Goal: Transaction & Acquisition: Purchase product/service

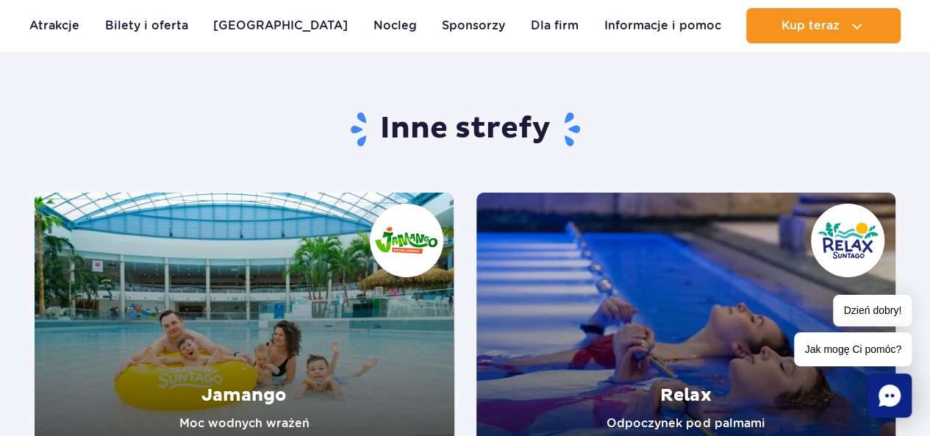
scroll to position [2596, 0]
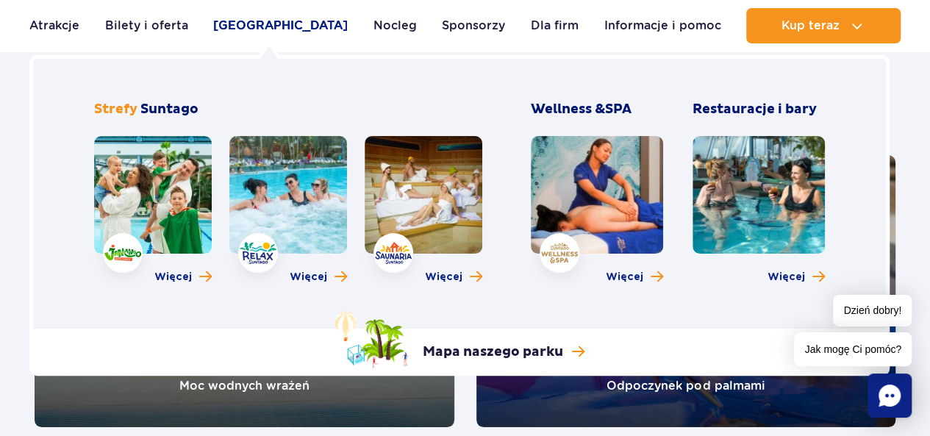
click at [256, 24] on link "[GEOGRAPHIC_DATA]" at bounding box center [280, 25] width 135 height 35
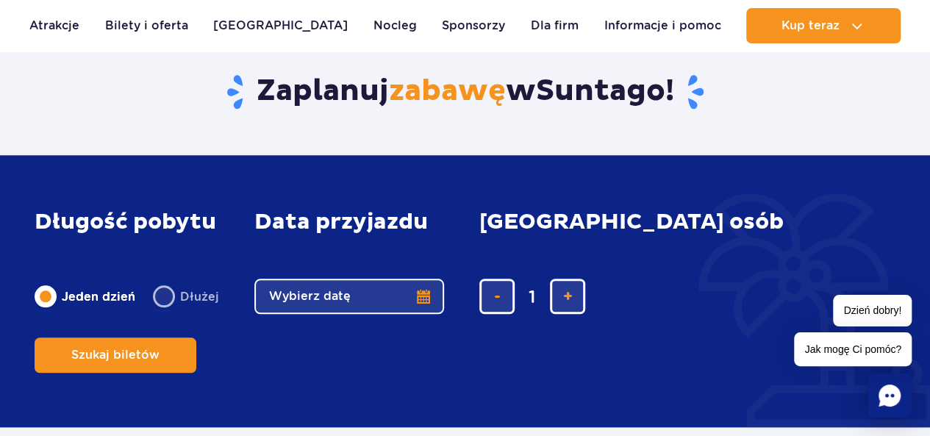
scroll to position [572, 0]
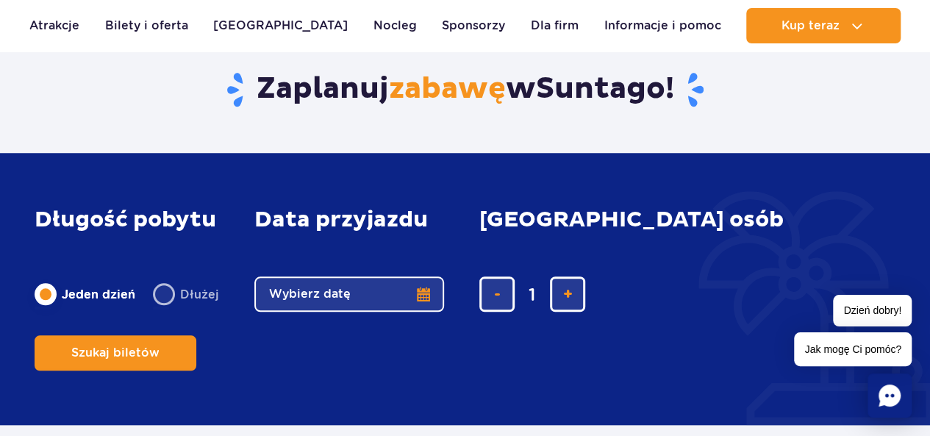
click at [46, 309] on label "Jeden dzień" at bounding box center [85, 294] width 101 height 31
click at [46, 309] on input "Jeden dzień" at bounding box center [43, 308] width 16 height 3
click at [420, 312] on button "Wybierz datę" at bounding box center [349, 293] width 190 height 35
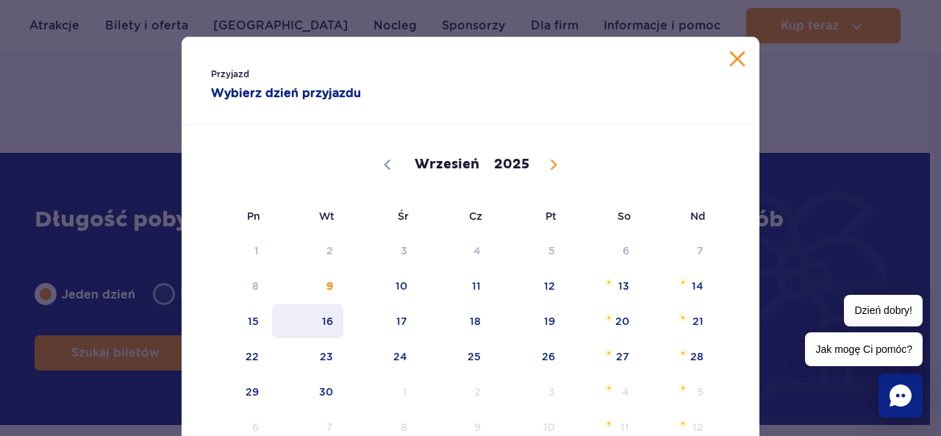
click at [323, 319] on span "16" at bounding box center [307, 321] width 74 height 34
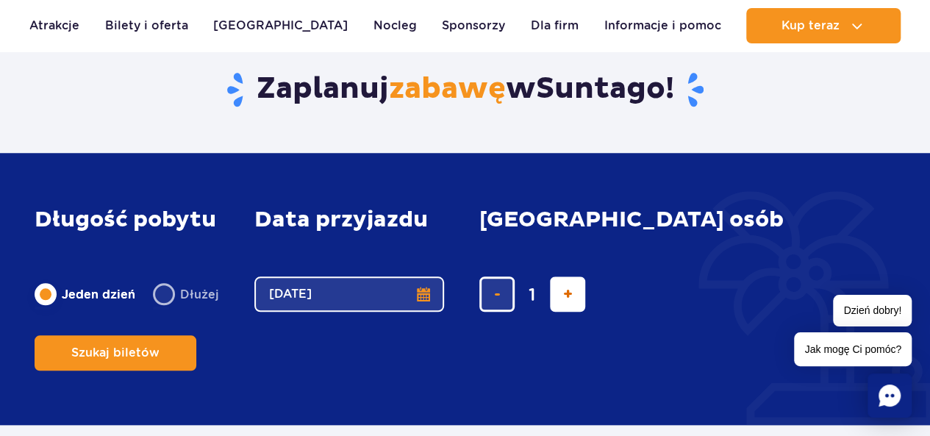
click at [565, 294] on span "dodaj bilet" at bounding box center [568, 294] width 10 height 0
type input "2"
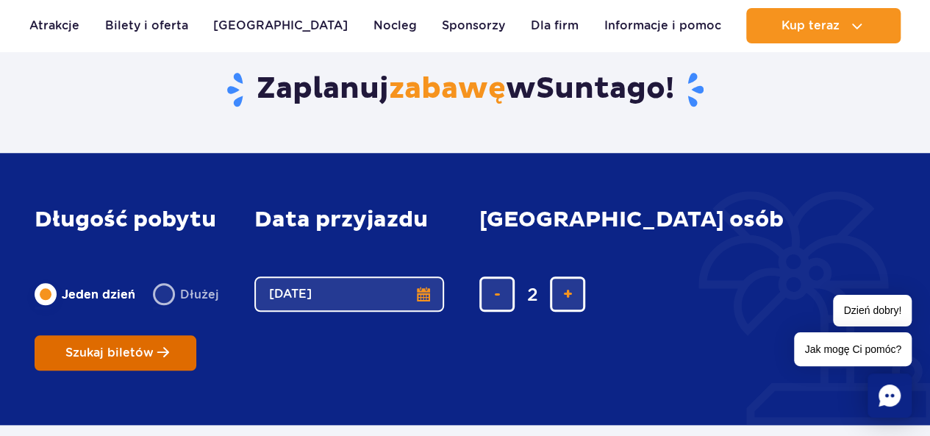
click at [154, 346] on span "Szukaj biletów" at bounding box center [109, 352] width 88 height 13
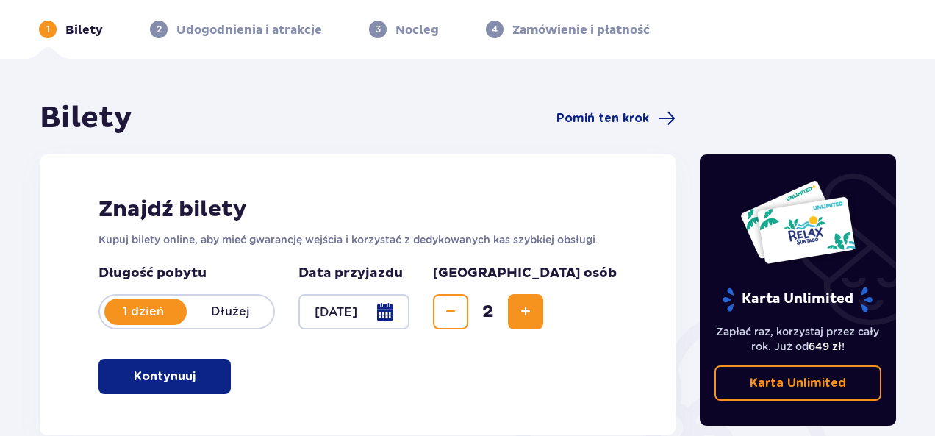
scroll to position [44, 0]
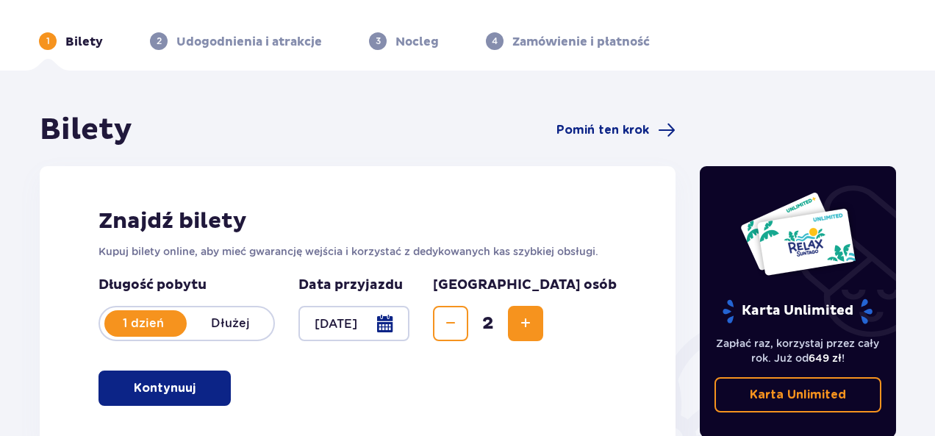
click at [223, 390] on button "Kontynuuj" at bounding box center [164, 387] width 132 height 35
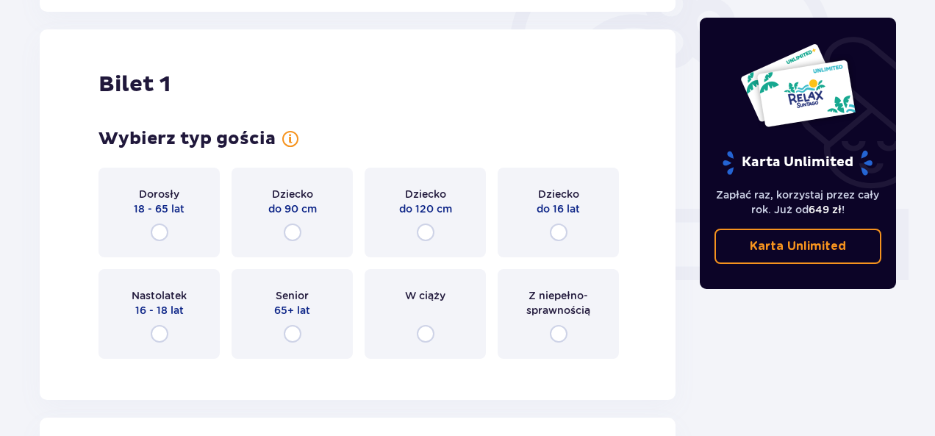
scroll to position [491, 0]
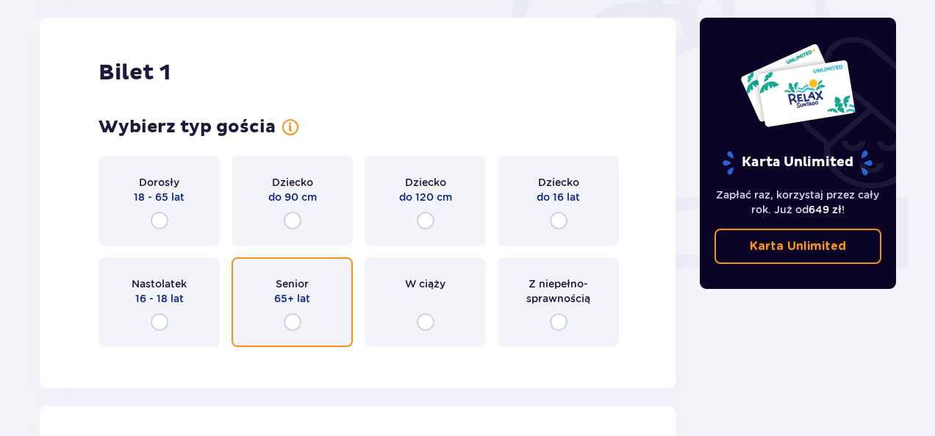
click at [297, 322] on input "radio" at bounding box center [293, 322] width 18 height 18
radio input "true"
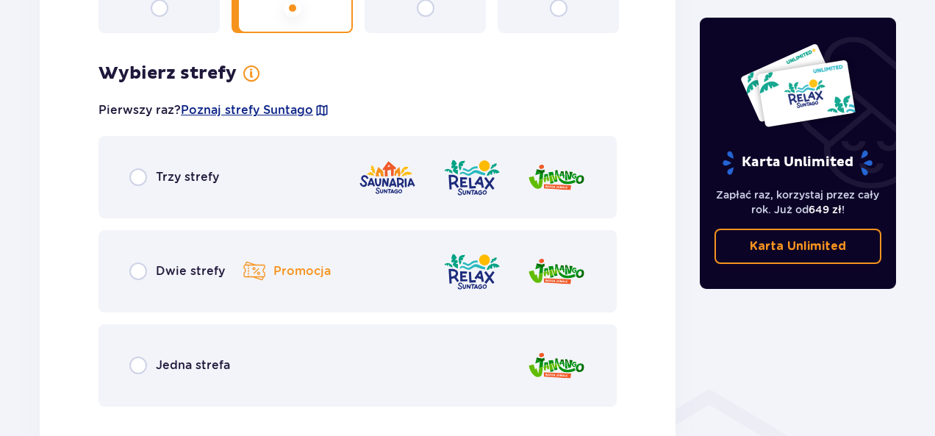
scroll to position [850, 0]
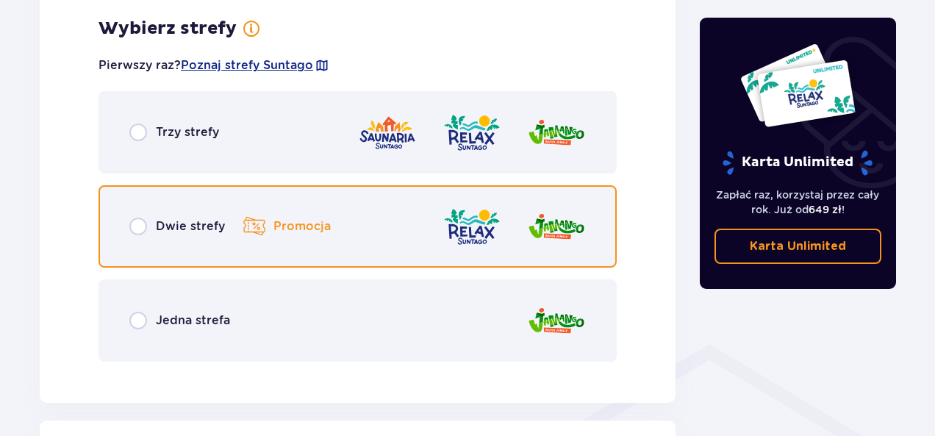
click at [139, 227] on input "radio" at bounding box center [138, 227] width 18 height 18
radio input "true"
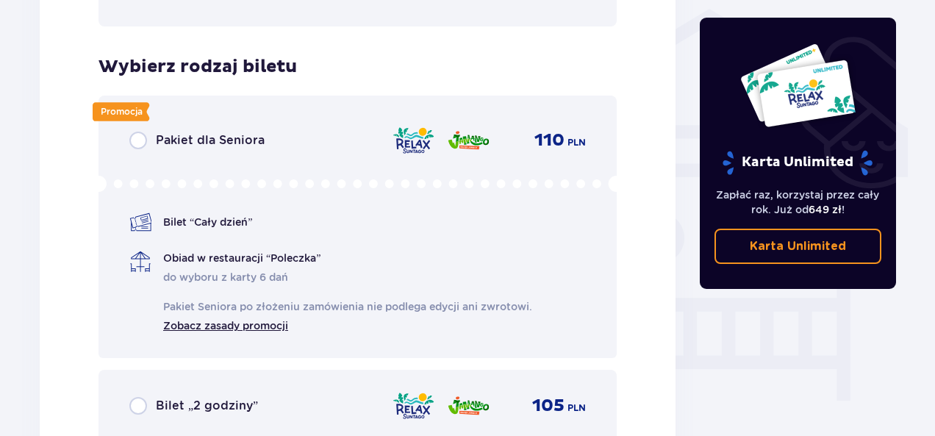
scroll to position [1180, 0]
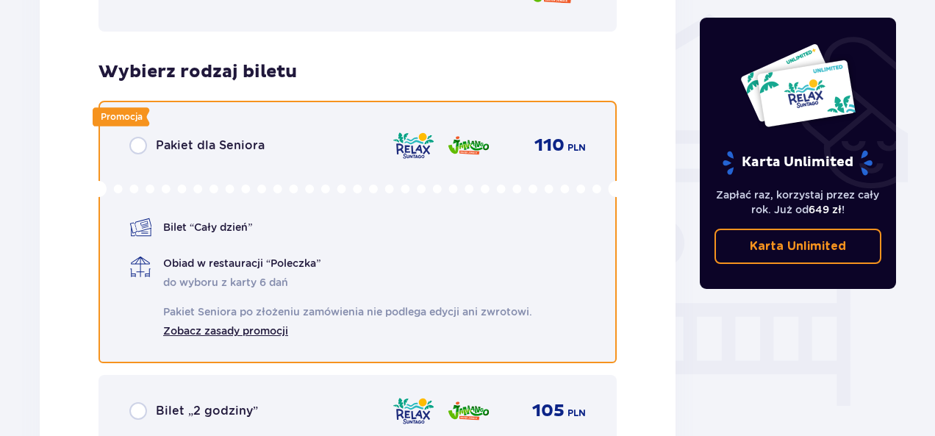
click at [138, 145] on input "radio" at bounding box center [138, 146] width 18 height 18
radio input "true"
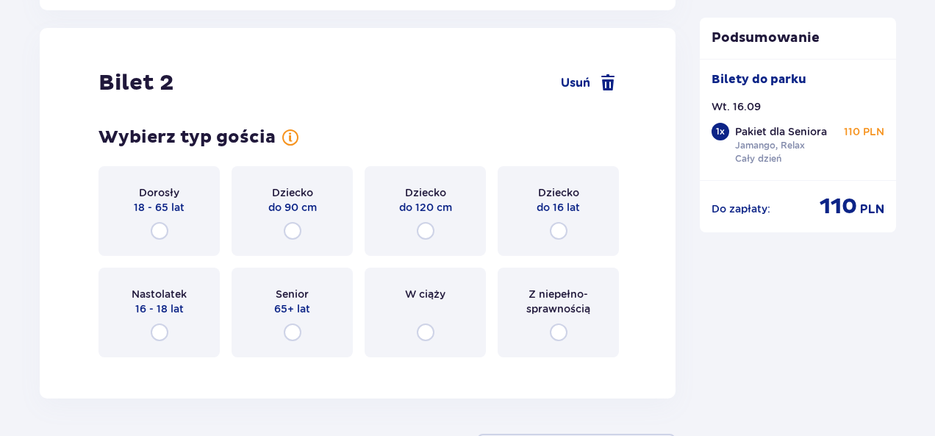
scroll to position [1949, 0]
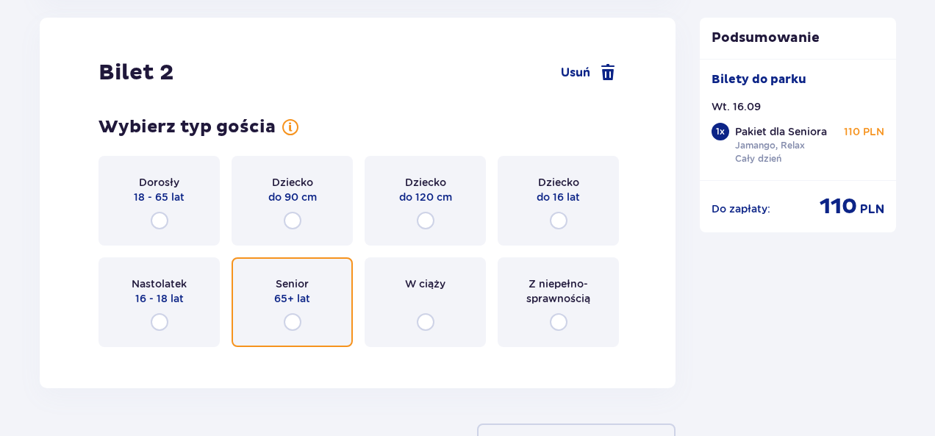
click at [293, 320] on input "radio" at bounding box center [293, 322] width 18 height 18
radio input "true"
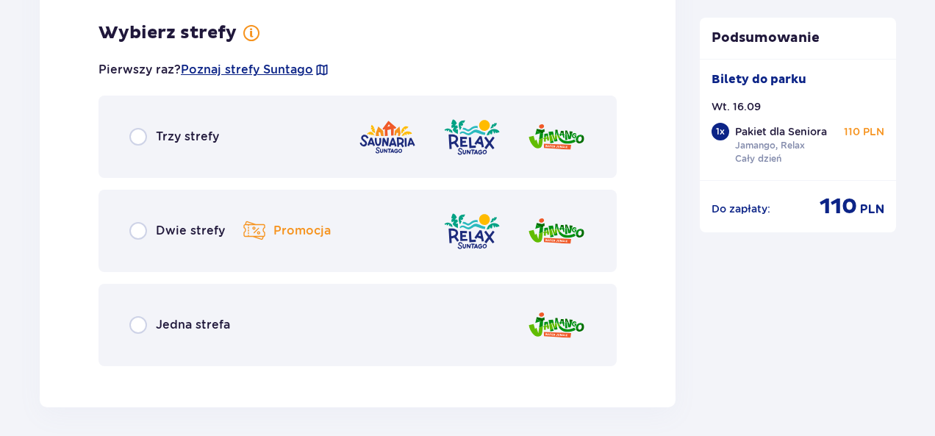
scroll to position [2308, 0]
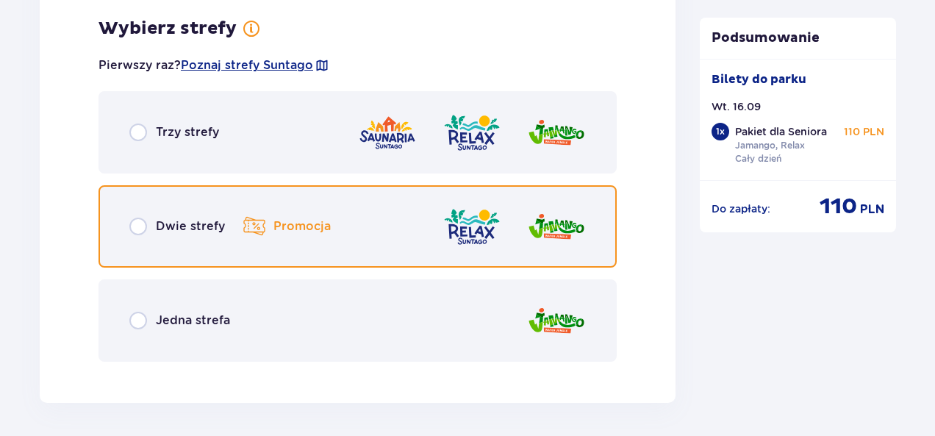
click at [143, 227] on input "radio" at bounding box center [138, 227] width 18 height 18
radio input "true"
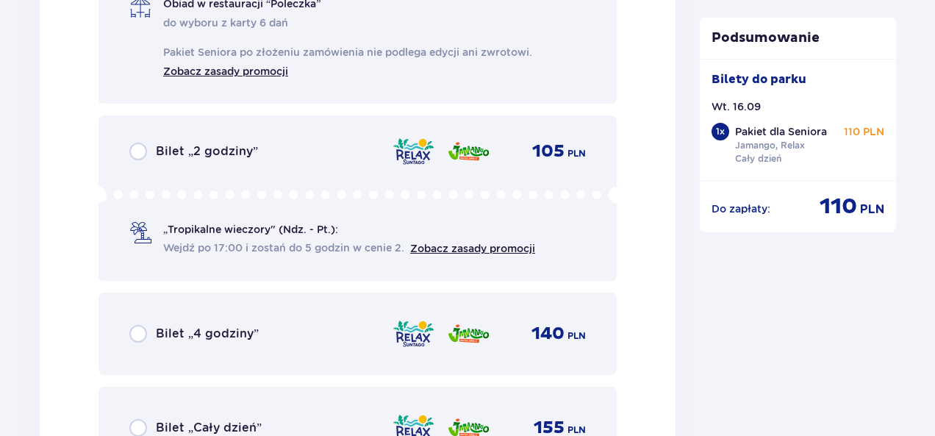
scroll to position [2889, 0]
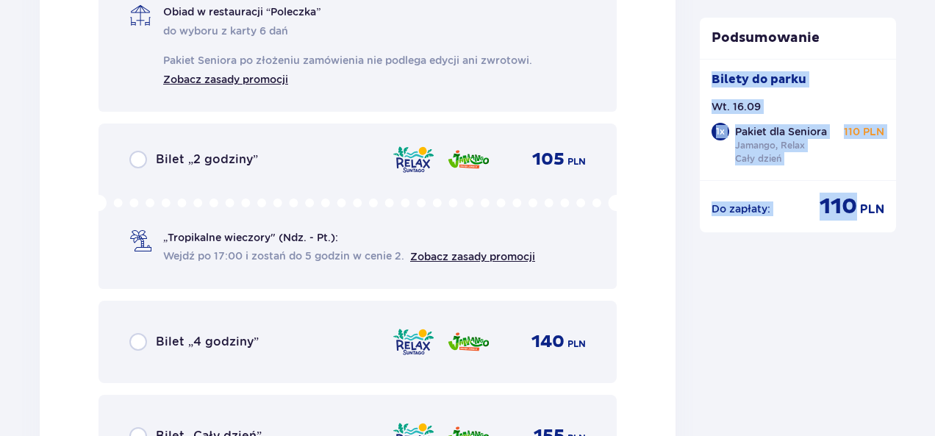
drag, startPoint x: 934, startPoint y: 381, endPoint x: 934, endPoint y: 345, distance: 36.8
drag, startPoint x: 789, startPoint y: 311, endPoint x: 752, endPoint y: 298, distance: 39.1
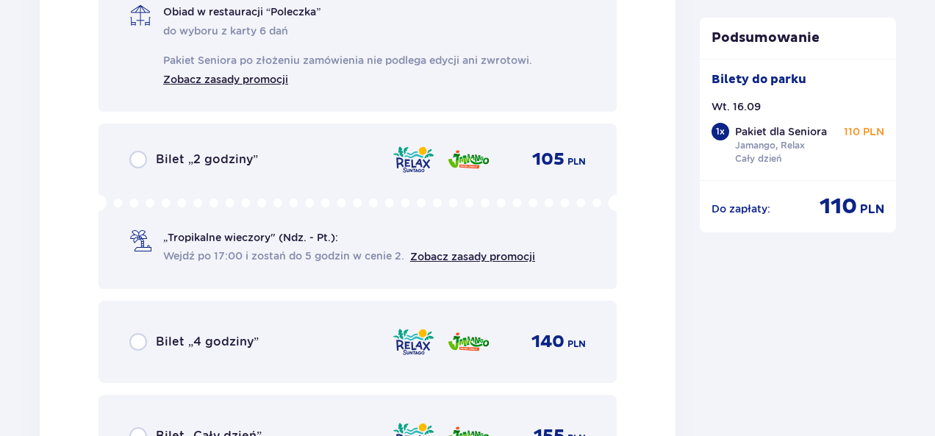
click at [445, 256] on link "Zobacz zasady promocji" at bounding box center [472, 257] width 125 height 12
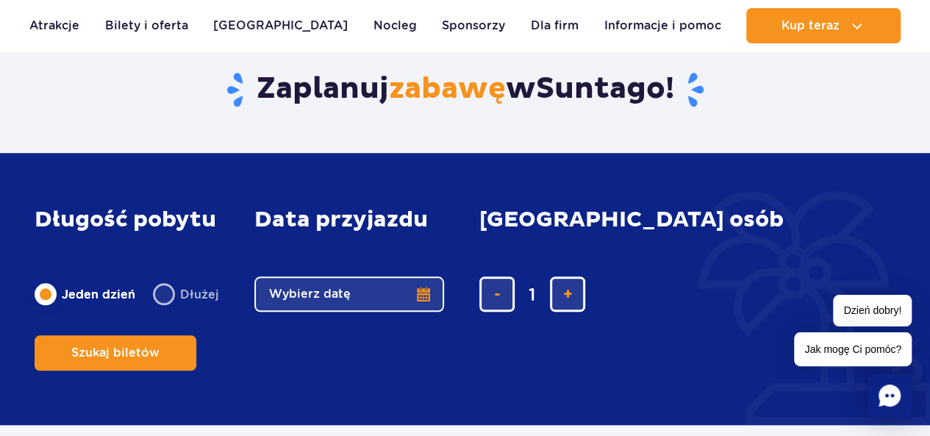
click at [423, 312] on button "Wybierz datę" at bounding box center [349, 293] width 190 height 35
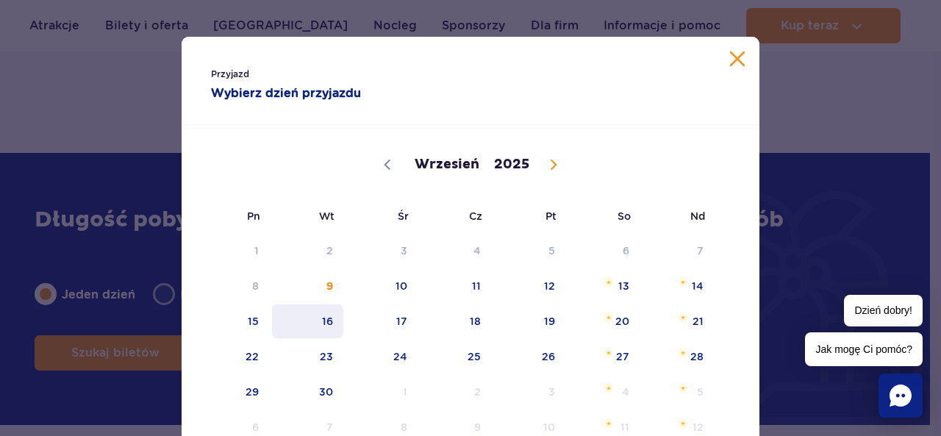
click at [326, 317] on span "16" at bounding box center [307, 321] width 74 height 34
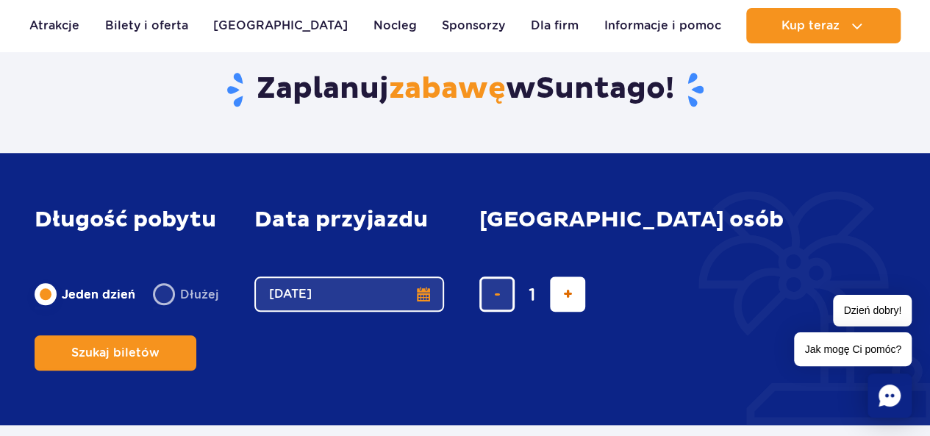
click at [564, 294] on span "dodaj bilet" at bounding box center [568, 294] width 10 height 0
type input "2"
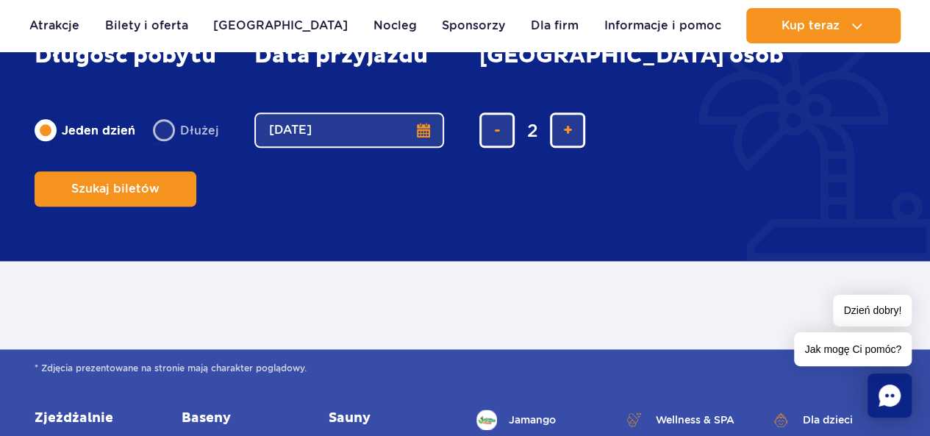
scroll to position [742, 0]
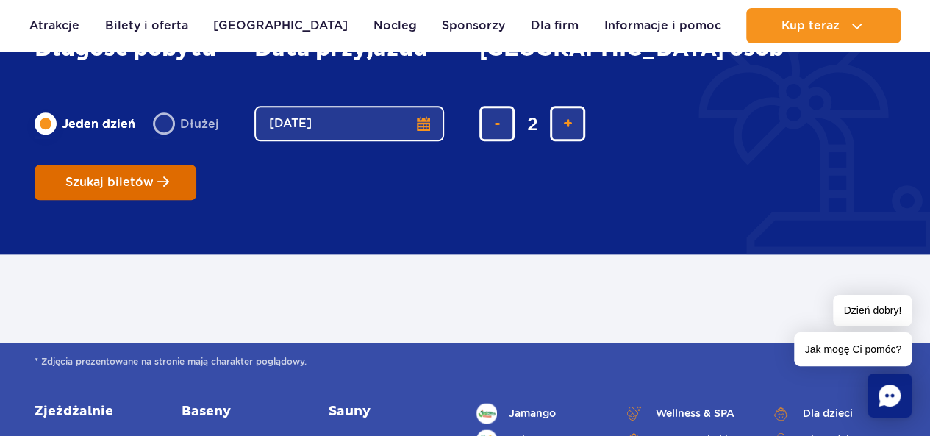
click at [169, 176] on span "Planowanie wizyty w Park of Poland" at bounding box center [163, 182] width 12 height 12
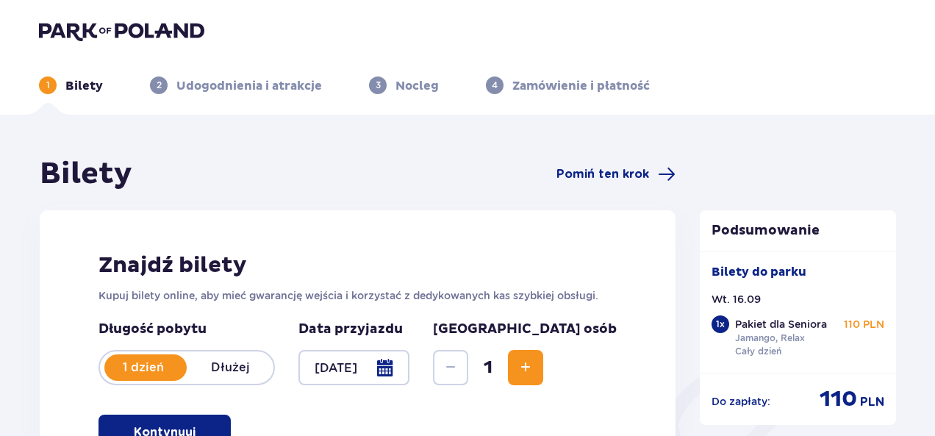
click at [534, 368] on span "Increase" at bounding box center [526, 368] width 18 height 18
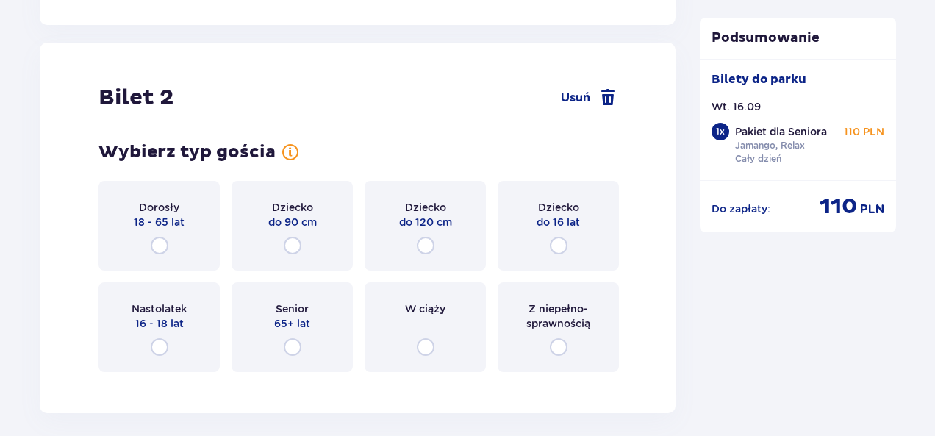
scroll to position [1949, 0]
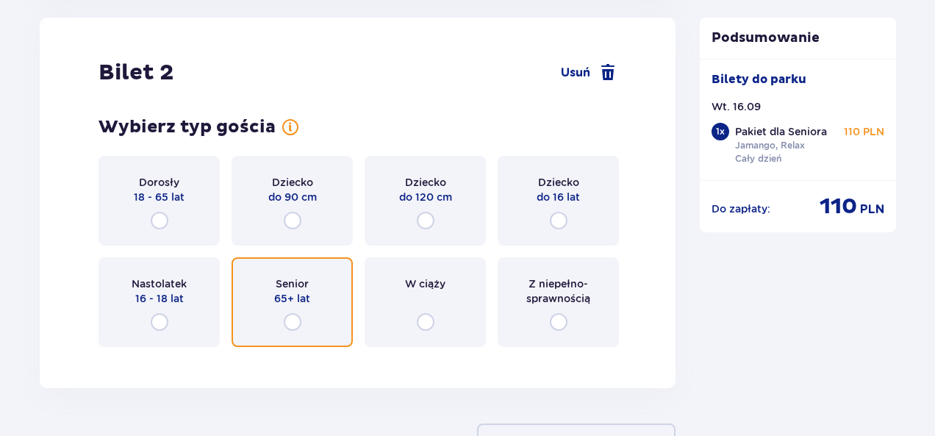
click at [291, 322] on input "radio" at bounding box center [293, 322] width 18 height 18
radio input "true"
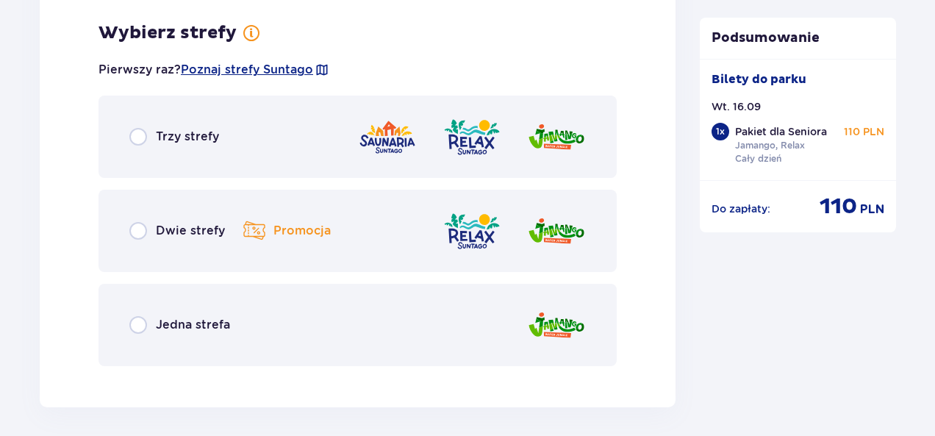
scroll to position [2308, 0]
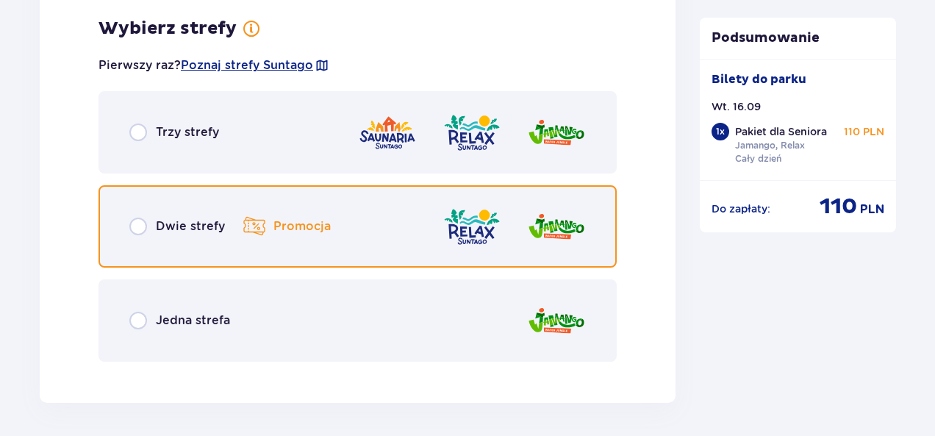
click at [138, 227] on input "radio" at bounding box center [138, 227] width 18 height 18
radio input "true"
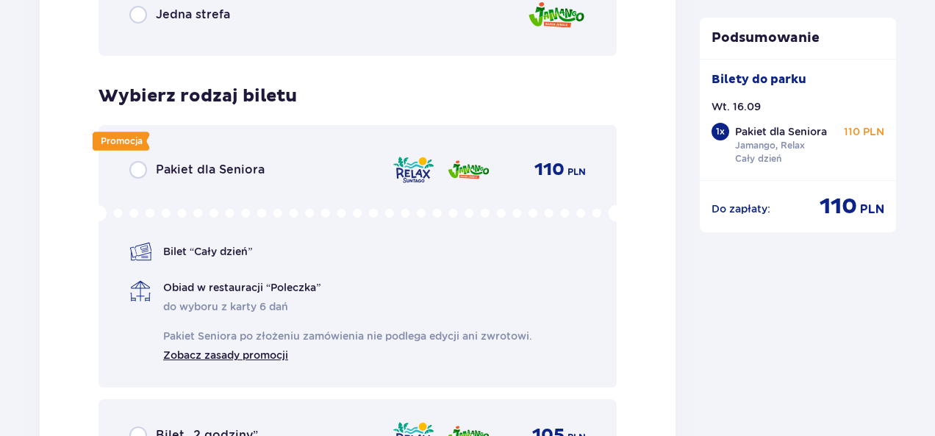
scroll to position [2681, 0]
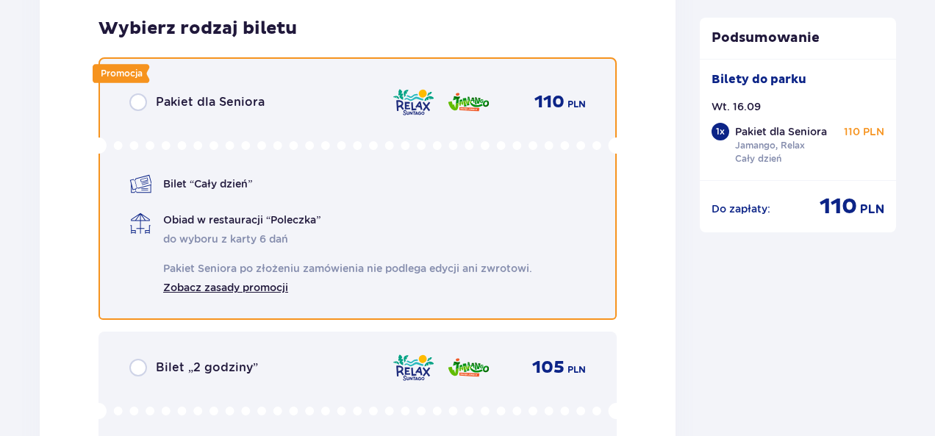
click at [137, 100] on input "radio" at bounding box center [138, 102] width 18 height 18
radio input "true"
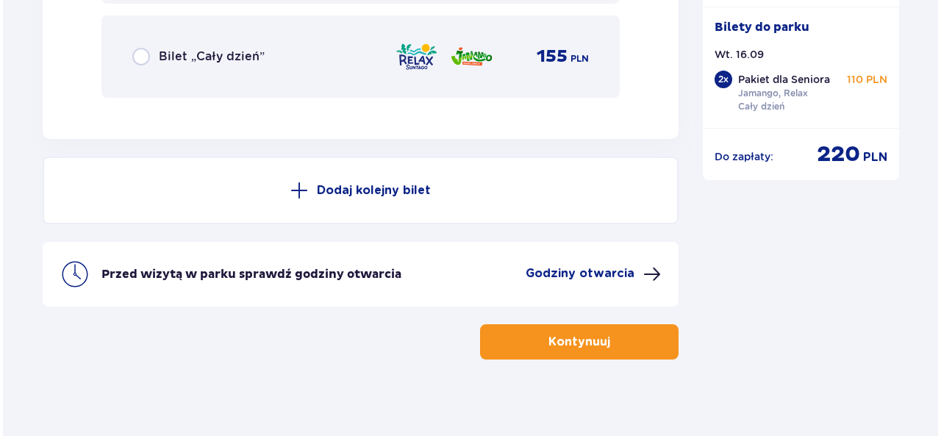
scroll to position [3280, 0]
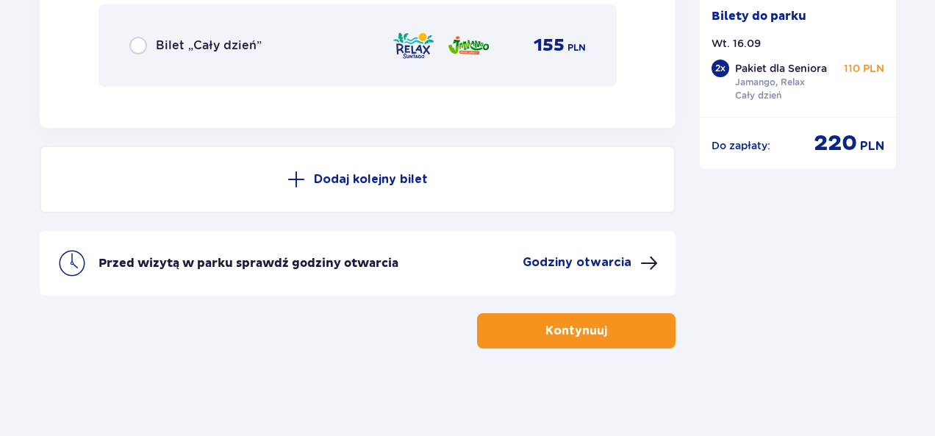
click at [647, 262] on span at bounding box center [649, 263] width 18 height 18
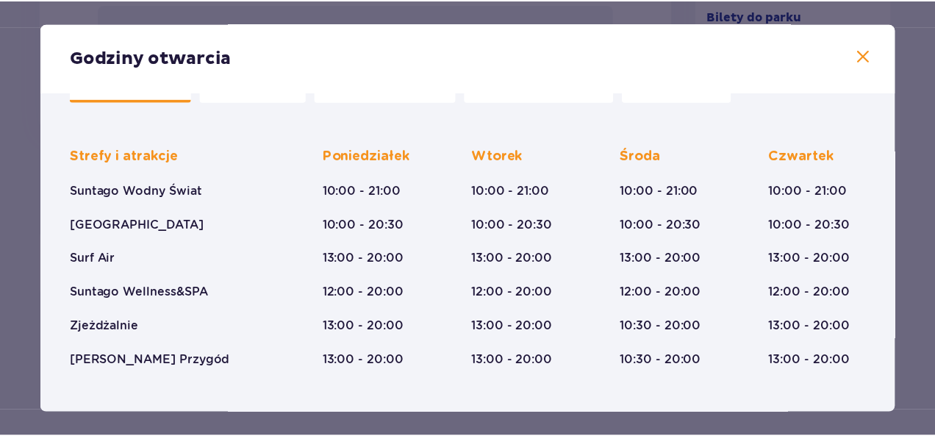
scroll to position [59, 0]
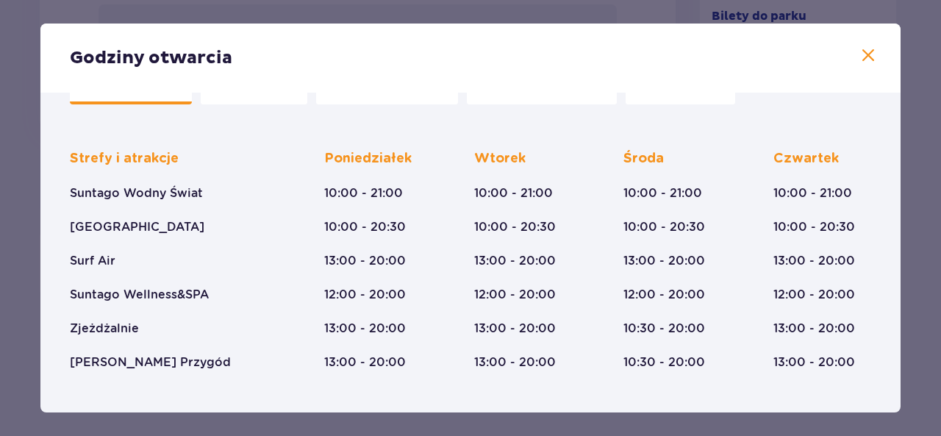
click at [864, 54] on span at bounding box center [868, 56] width 18 height 18
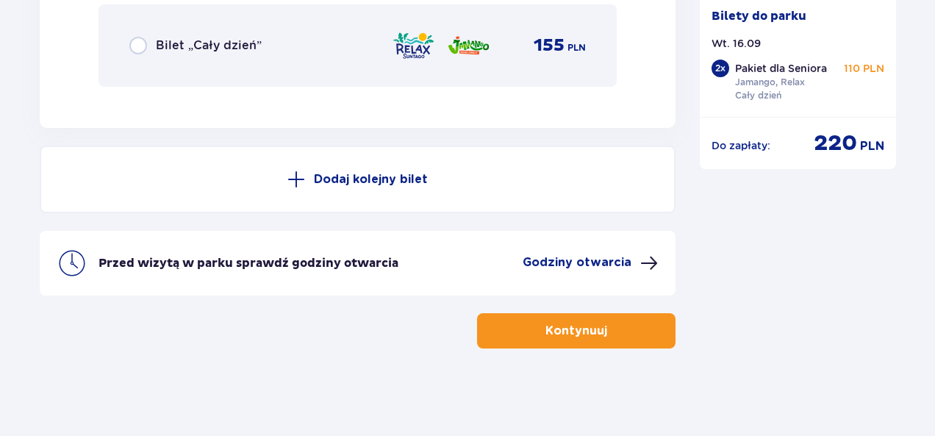
click at [518, 335] on button "Kontynuuj" at bounding box center [576, 330] width 198 height 35
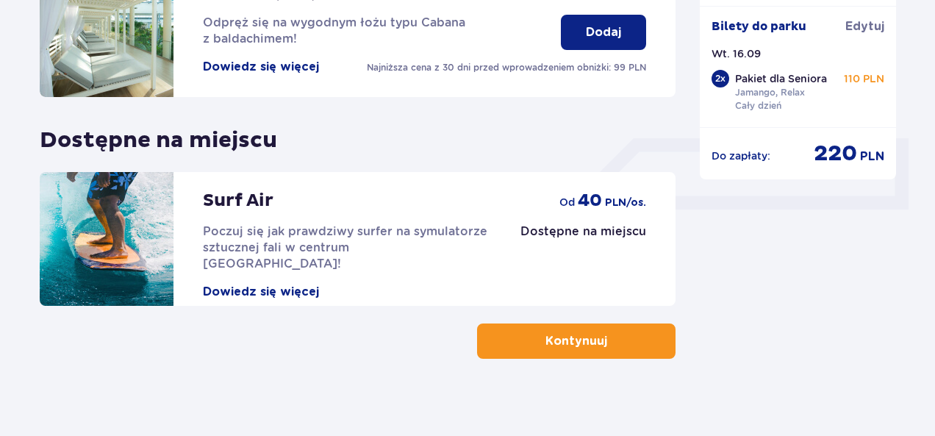
scroll to position [554, 0]
